Goal: Complete application form: Complete application form

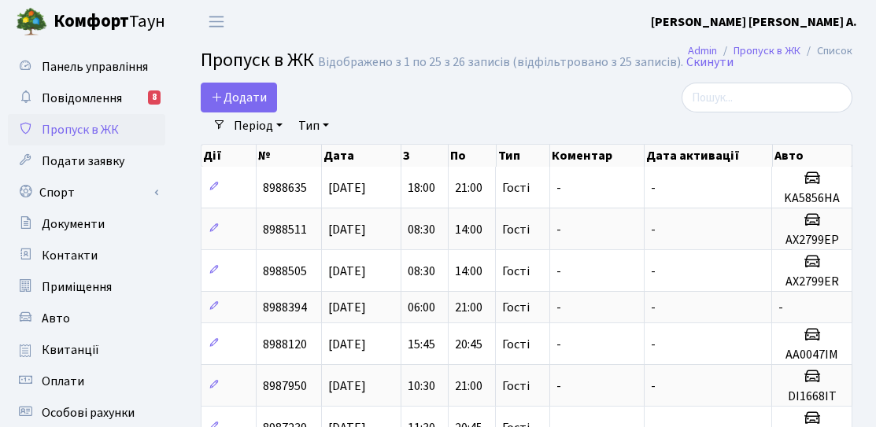
select select "25"
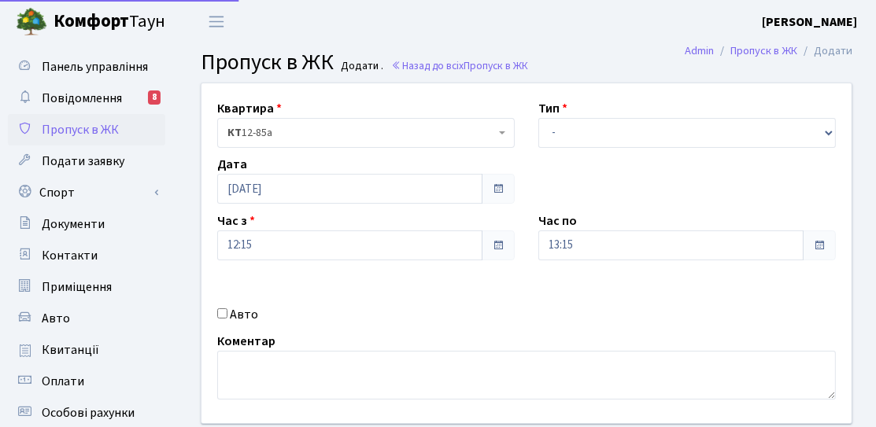
click at [223, 310] on input "Авто" at bounding box center [222, 313] width 10 height 10
checkbox input "true"
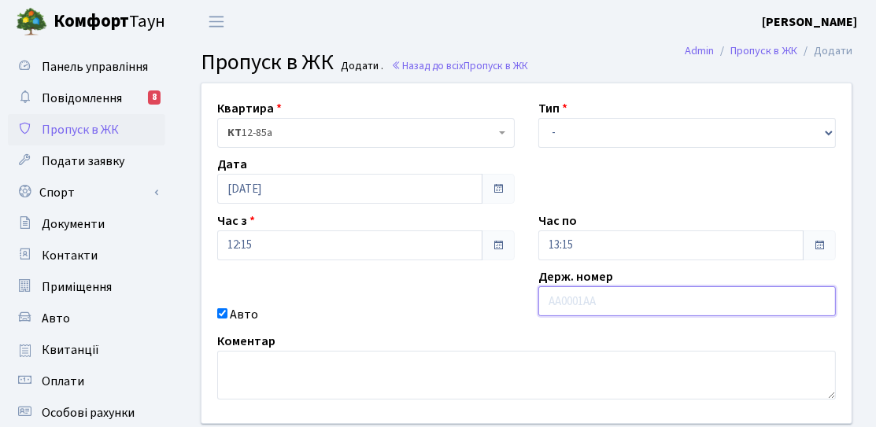
paste input "КА4486МО"
type input "КА4486МО"
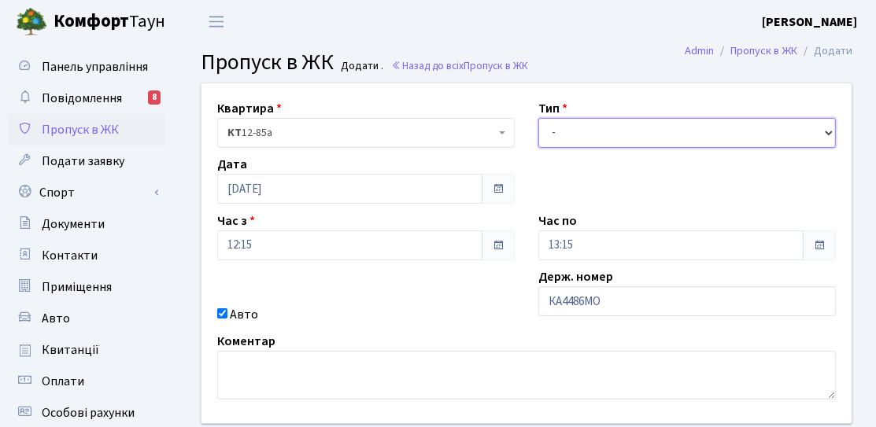
click at [578, 143] on select "- Доставка Таксі Гості Сервіс" at bounding box center [686, 133] width 297 height 30
select select "3"
click at [538, 118] on select "- Доставка Таксі Гості Сервіс" at bounding box center [686, 133] width 297 height 30
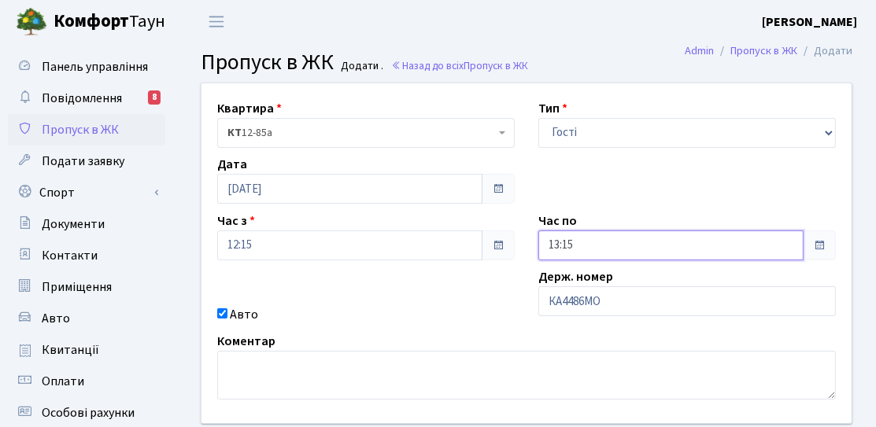
click at [580, 241] on input "13:15" at bounding box center [670, 246] width 265 height 30
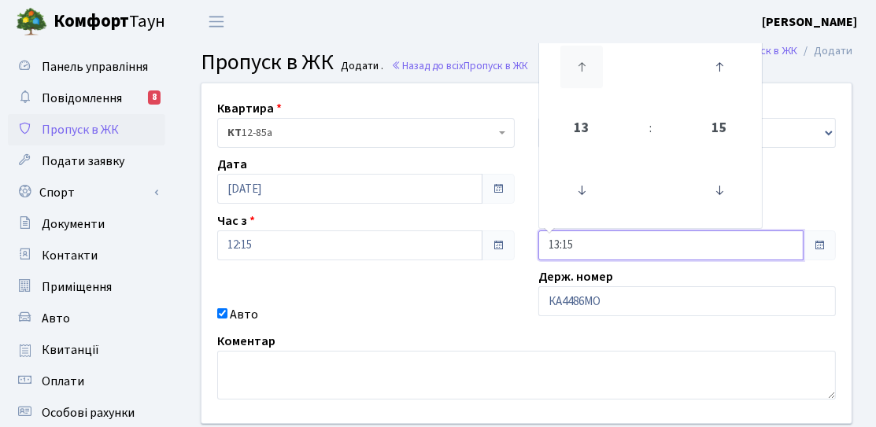
click at [566, 59] on icon at bounding box center [581, 67] width 42 height 42
click at [569, 61] on icon at bounding box center [581, 67] width 42 height 42
drag, startPoint x: 575, startPoint y: 58, endPoint x: 574, endPoint y: 106, distance: 48.0
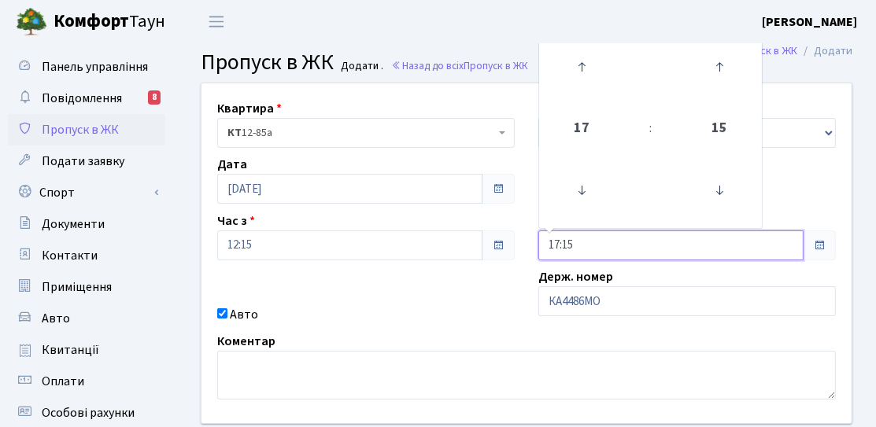
click at [575, 57] on icon at bounding box center [581, 67] width 42 height 42
type input "18:15"
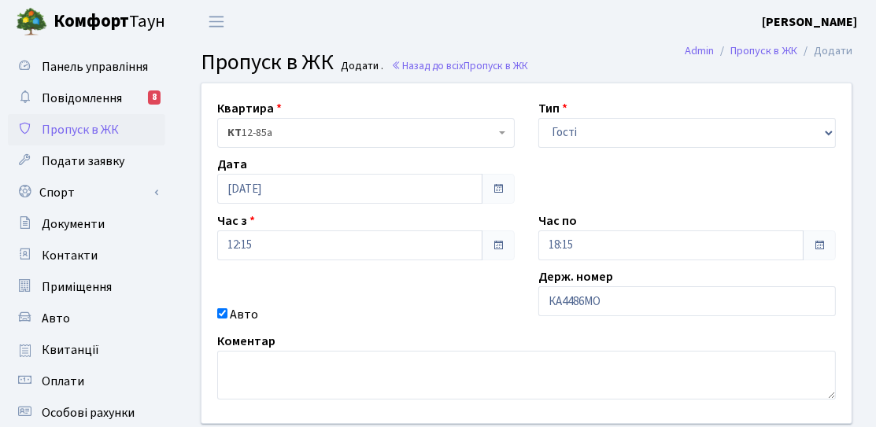
click at [504, 287] on div "Квартира <b>КТ</b>&nbsp;&nbsp;&nbsp;&nbsp;12-85а КТ 12-85а Тип - Доставка Таксі…" at bounding box center [527, 253] width 674 height 340
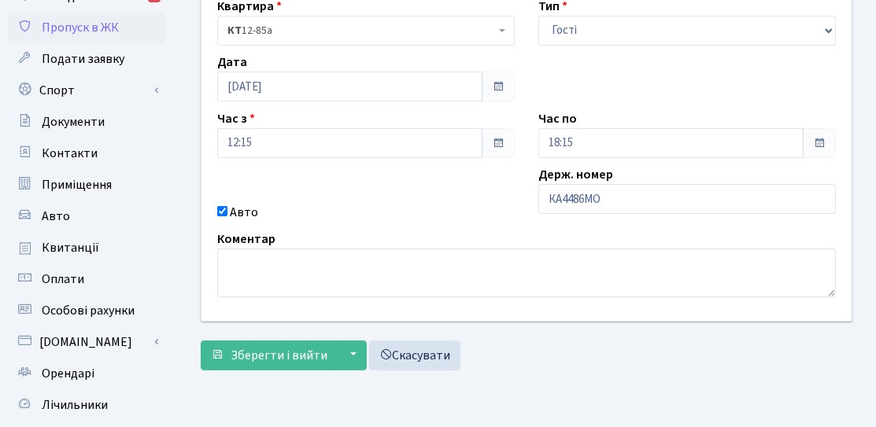
scroll to position [280, 0]
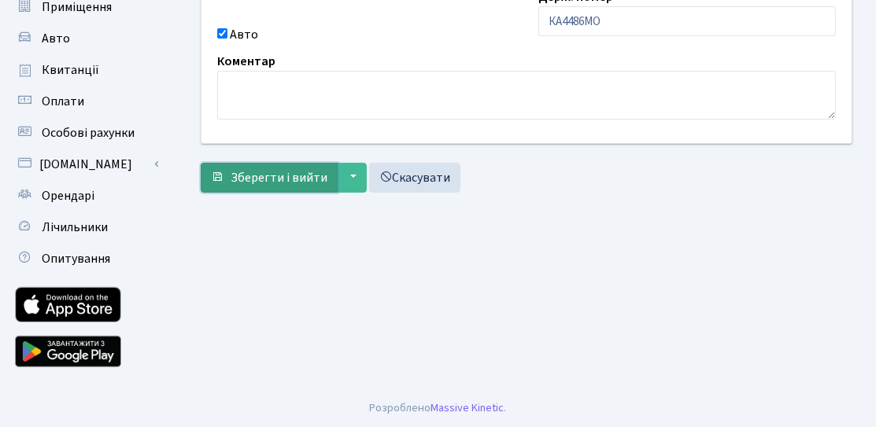
click at [290, 186] on button "Зберегти і вийти" at bounding box center [269, 178] width 137 height 30
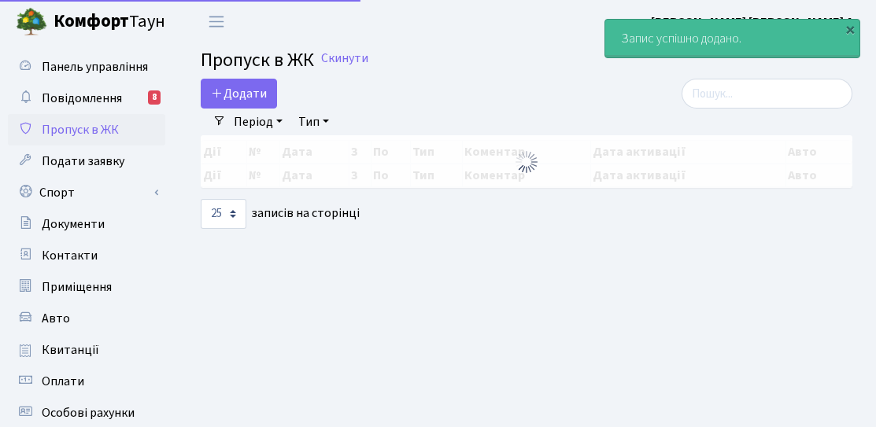
select select "25"
